Goal: Information Seeking & Learning: Learn about a topic

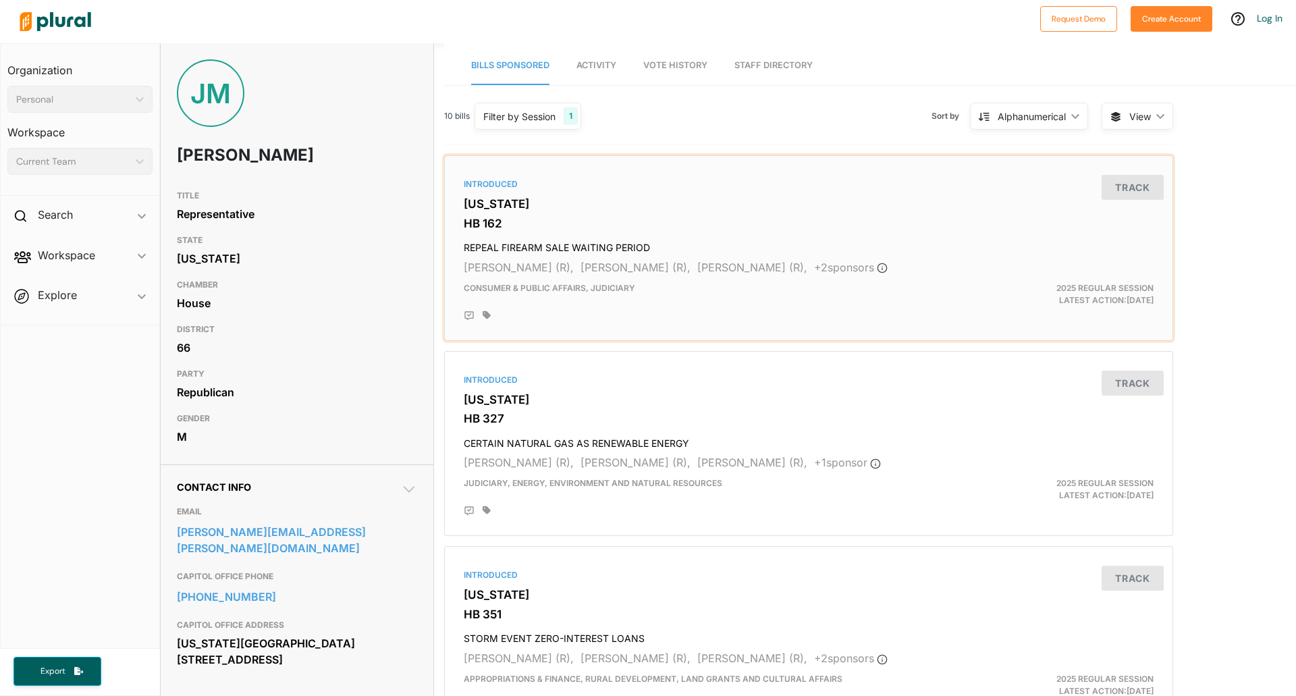
drag, startPoint x: 654, startPoint y: 379, endPoint x: 660, endPoint y: 286, distance: 93.3
click at [660, 286] on div "Consumer & Public Affairs, Judiciary" at bounding box center [689, 294] width 473 height 24
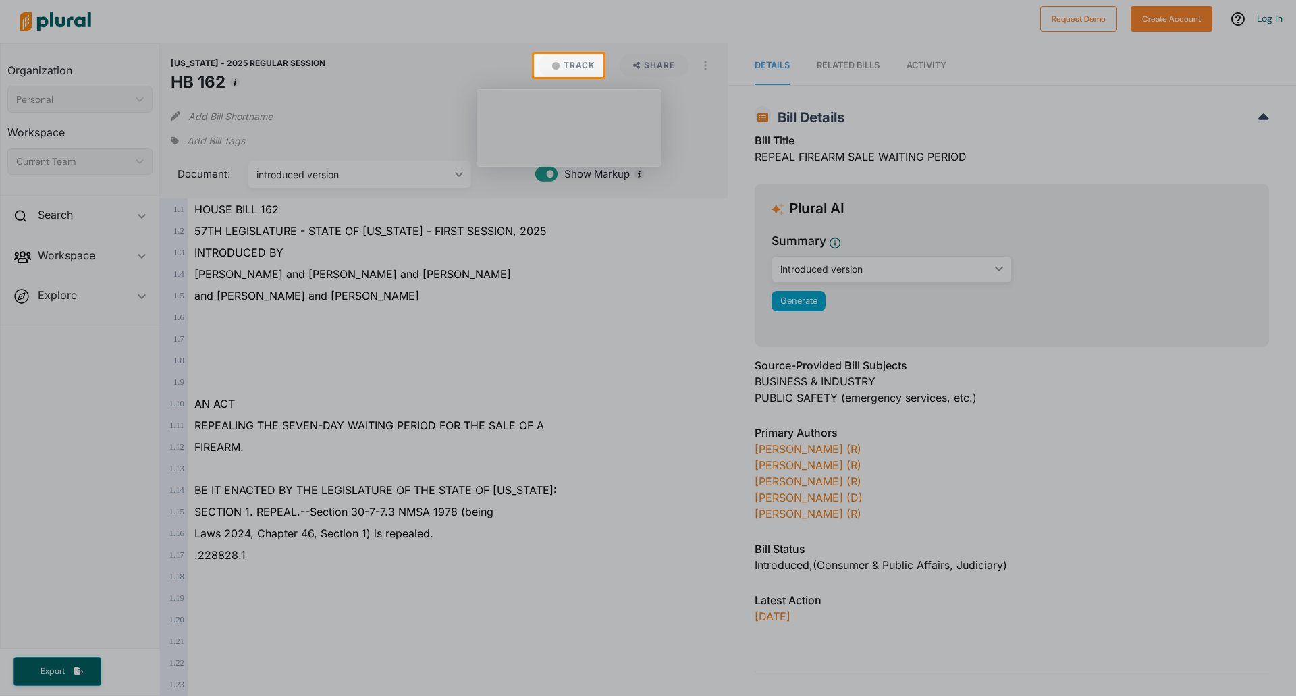
click at [441, 372] on div at bounding box center [648, 386] width 1296 height 619
